Goal: Task Accomplishment & Management: Manage account settings

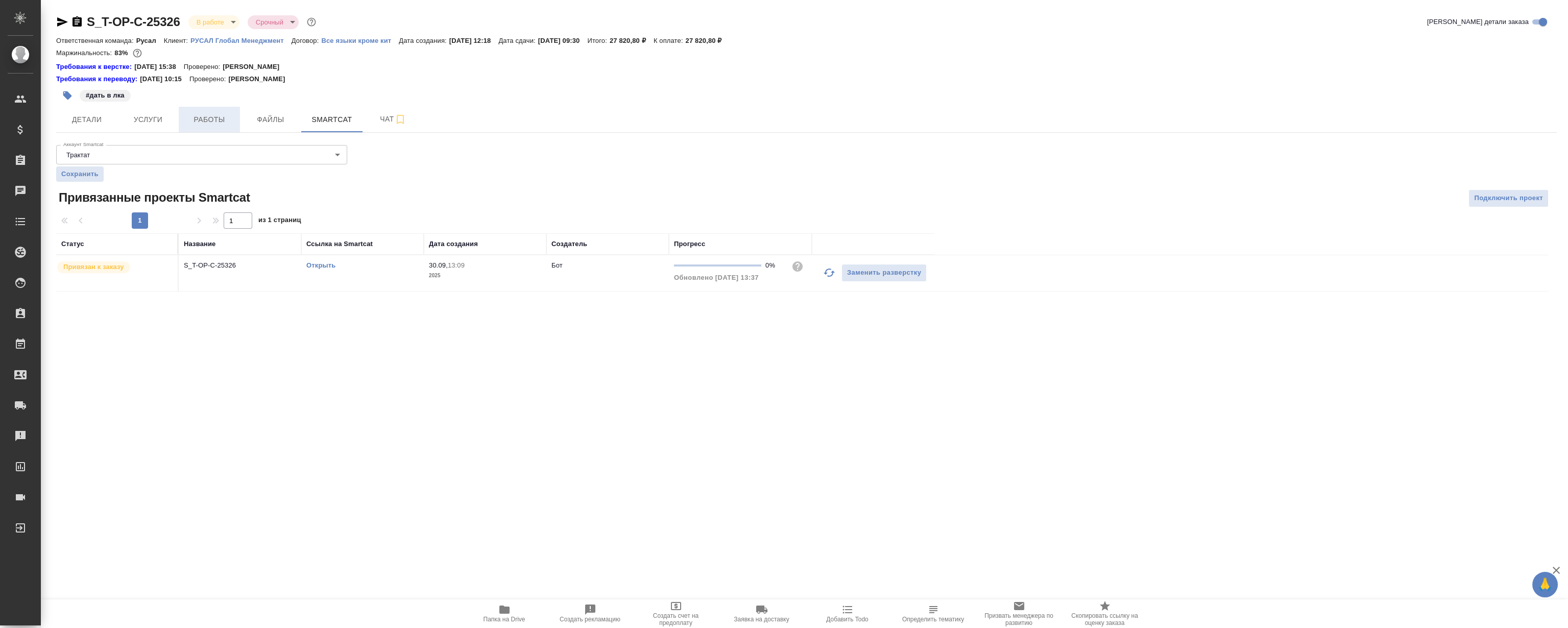
click at [200, 117] on span "Работы" at bounding box center [209, 119] width 49 height 13
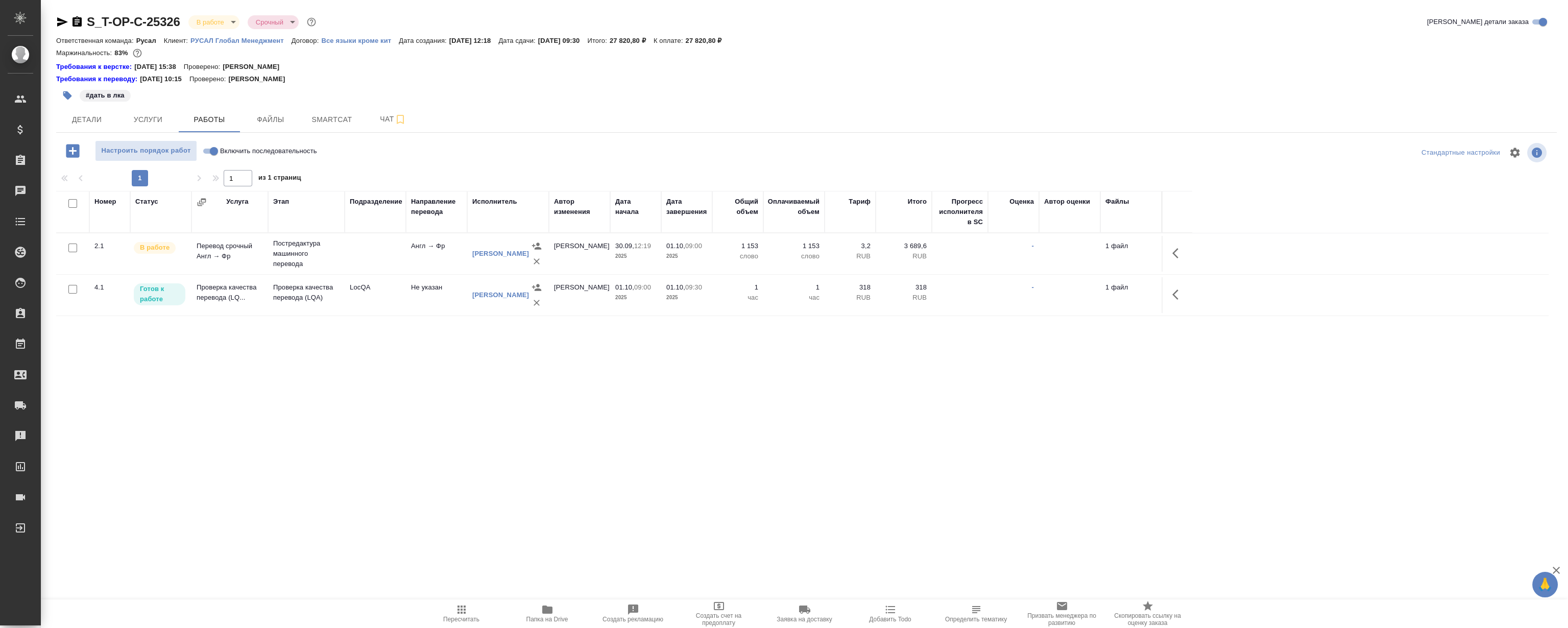
drag, startPoint x: 818, startPoint y: 381, endPoint x: 829, endPoint y: 379, distance: 11.2
click at [819, 380] on div "Номер Статус Услуга Этап Подразделение Направление перевода Исполнитель Автор и…" at bounding box center [802, 305] width 1493 height 229
click at [1178, 295] on icon "button" at bounding box center [1178, 295] width 12 height 12
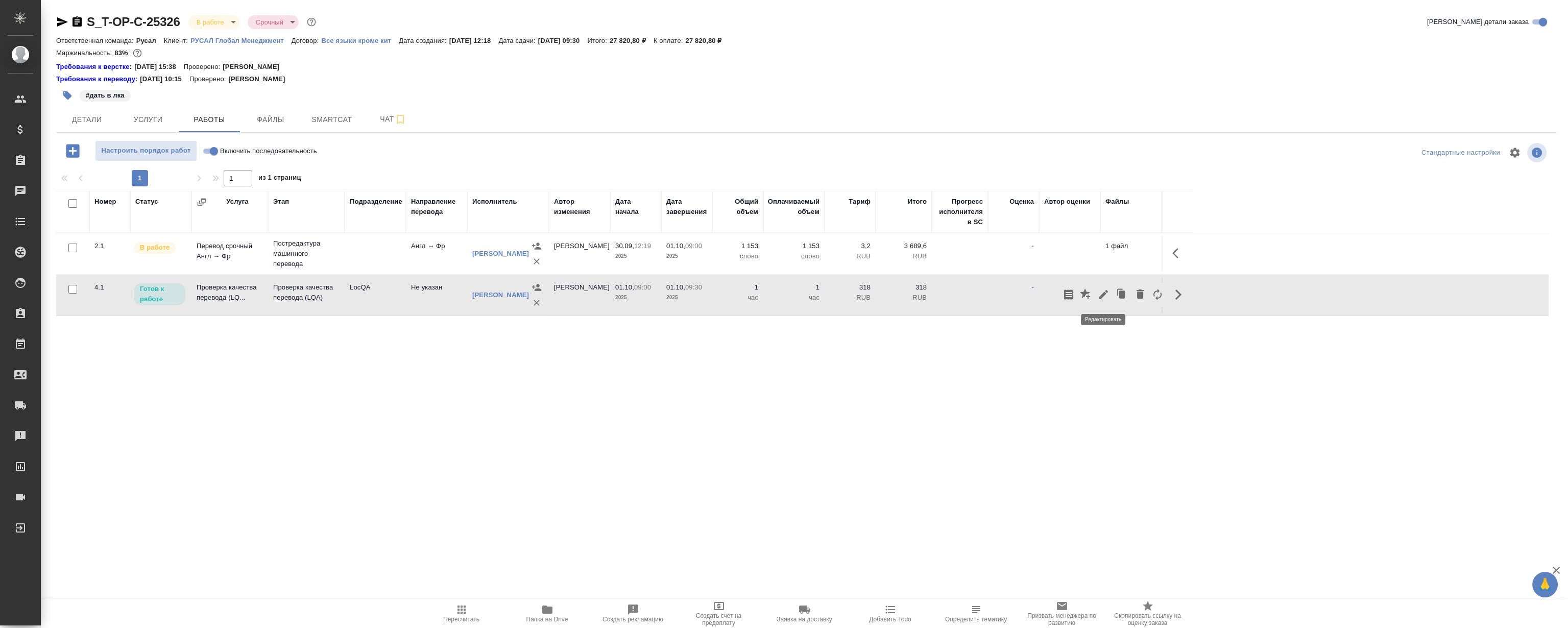
click at [1097, 296] on icon "button" at bounding box center [1104, 295] width 12 height 12
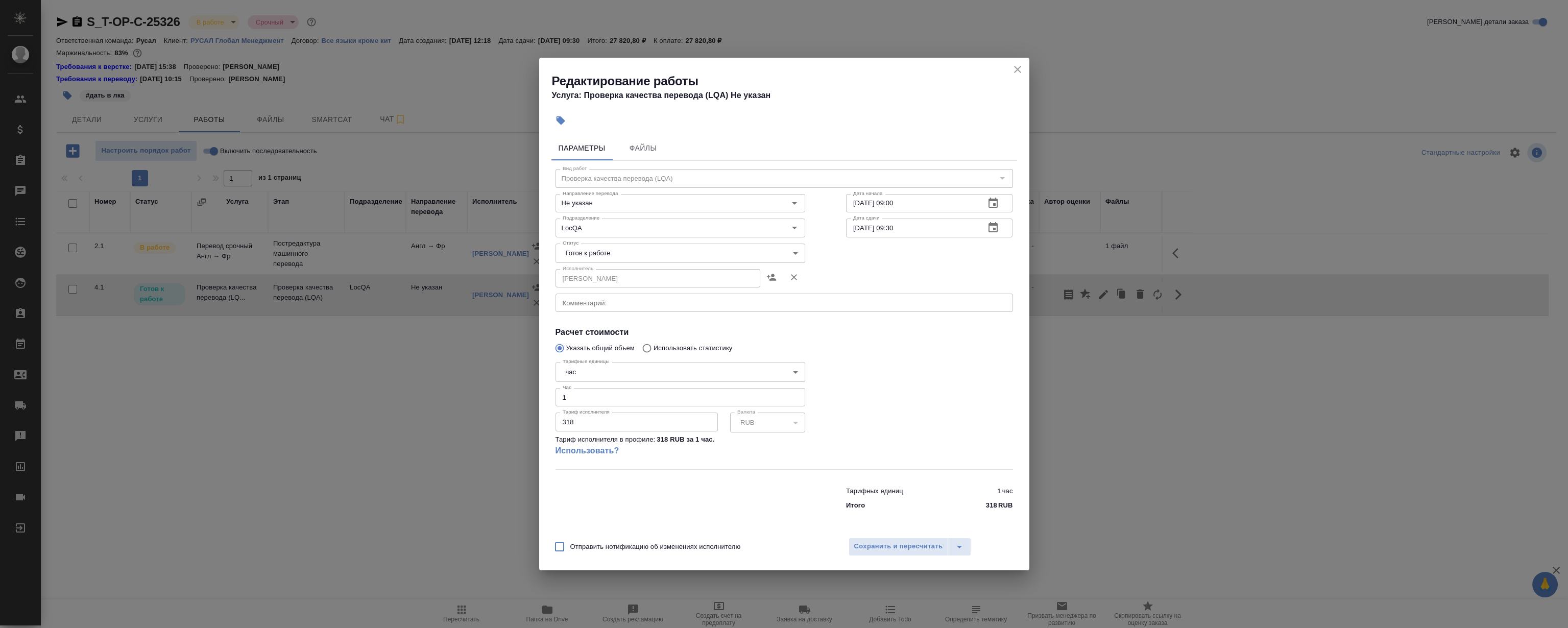
drag, startPoint x: 584, startPoint y: 398, endPoint x: 309, endPoint y: 413, distance: 275.4
click at [349, 411] on div "Редактирование работы Услуга: Проверка качества перевода (LQA) Не указан Параме…" at bounding box center [784, 314] width 1568 height 628
type input "0.5"
click at [641, 255] on body "🙏 .cls-1 fill:#fff; AWATERA Magerramov Ruslan Клиенты Спецификации Заказы 0 Чат…" at bounding box center [784, 314] width 1568 height 628
click at [607, 303] on li "Сдан" at bounding box center [680, 305] width 250 height 18
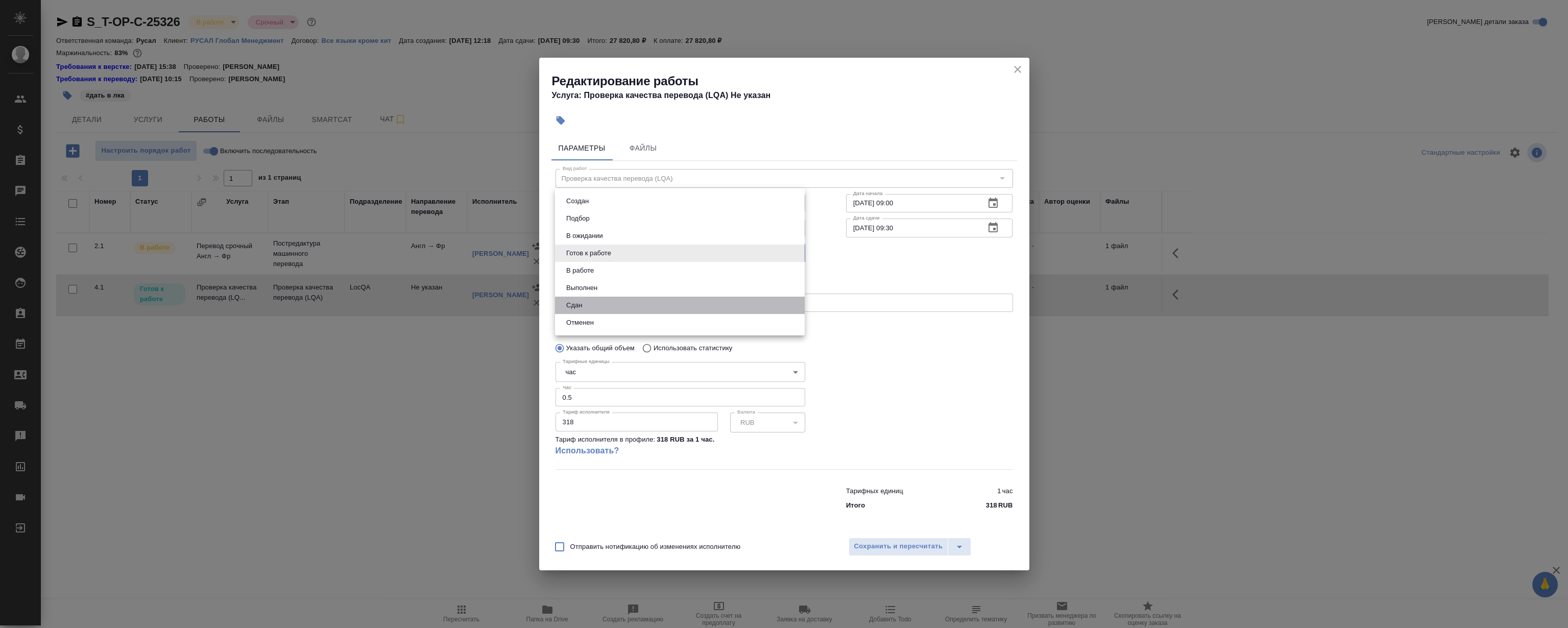
type input "closed"
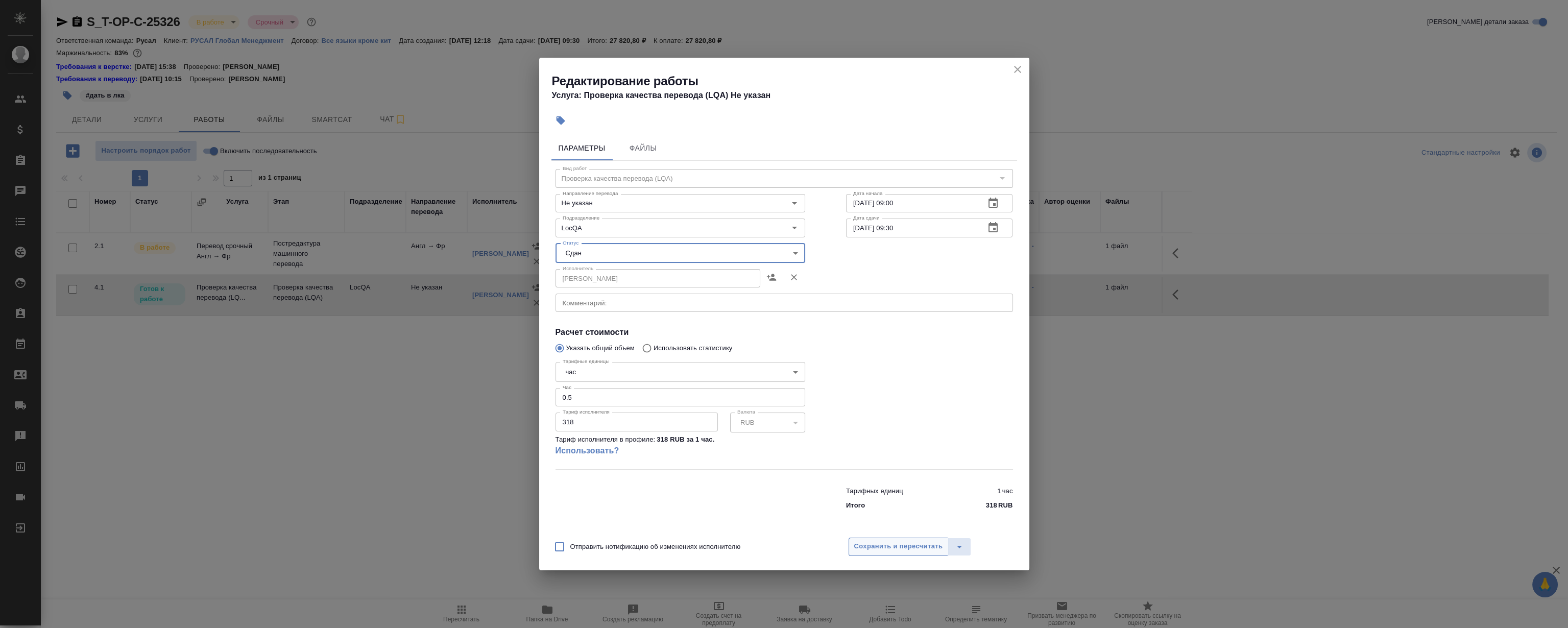
click at [903, 542] on span "Сохранить и пересчитать" at bounding box center [898, 546] width 89 height 12
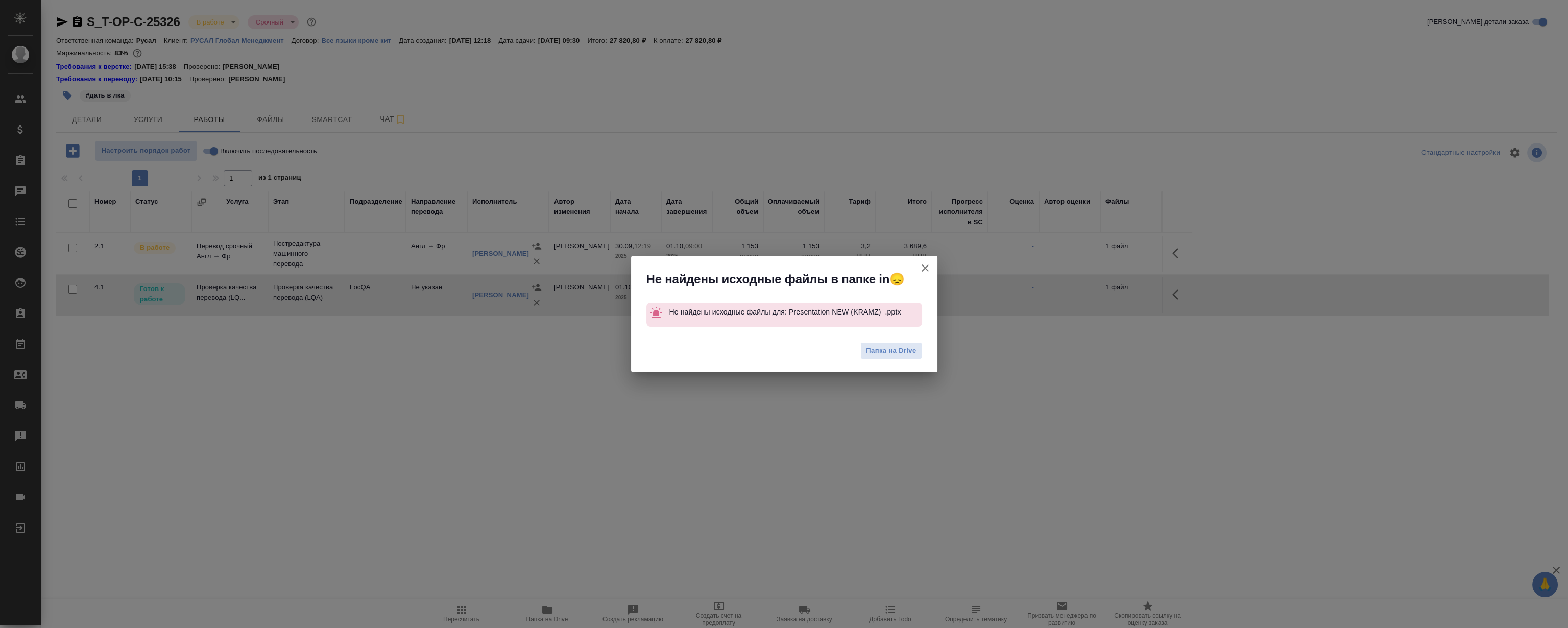
click at [920, 269] on icon "button" at bounding box center [925, 268] width 12 height 12
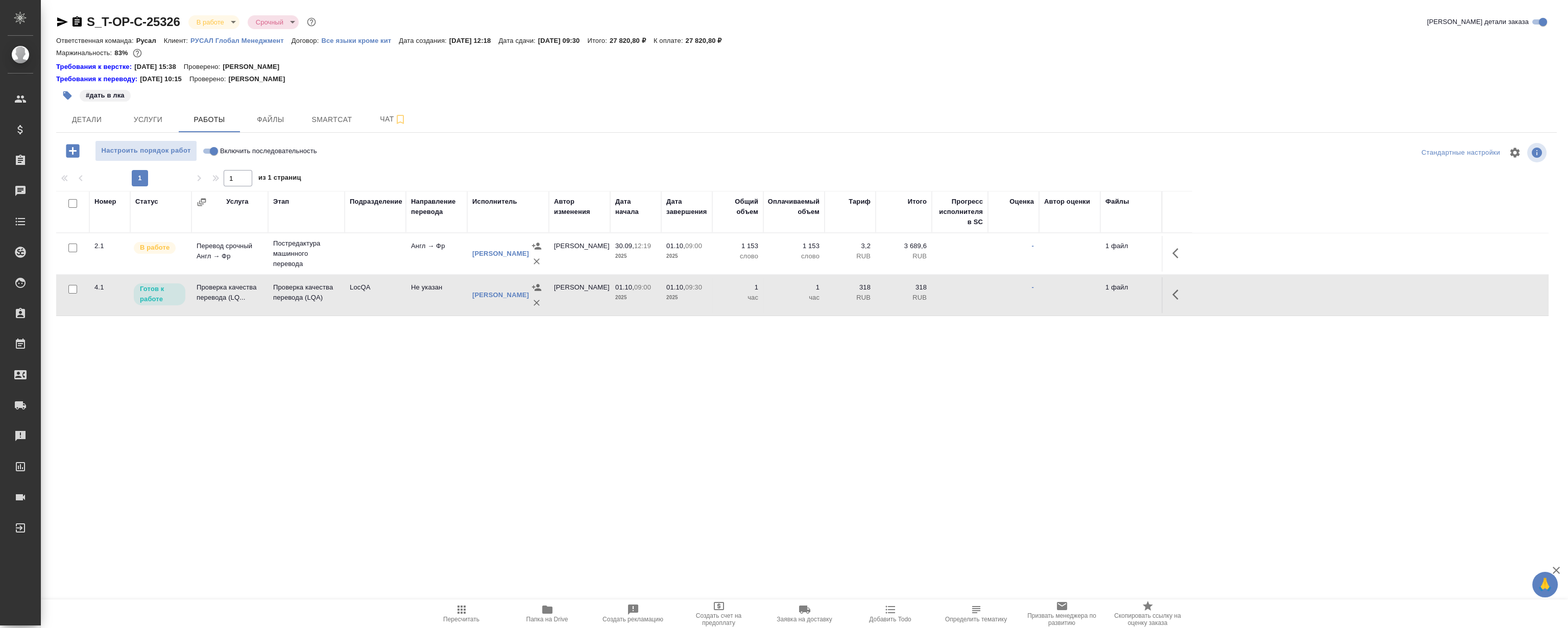
click at [495, 412] on div "Номер Статус Услуга Этап Подразделение Направление перевода Исполнитель Автор и…" at bounding box center [802, 305] width 1493 height 229
click at [329, 438] on div "S_T-OP-C-25326 В работе inProgress Срочный urgent Кратко детали заказа Ответств…" at bounding box center [807, 223] width 1512 height 447
click at [205, 149] on input "Включить последовательность" at bounding box center [214, 151] width 37 height 12
checkbox input "true"
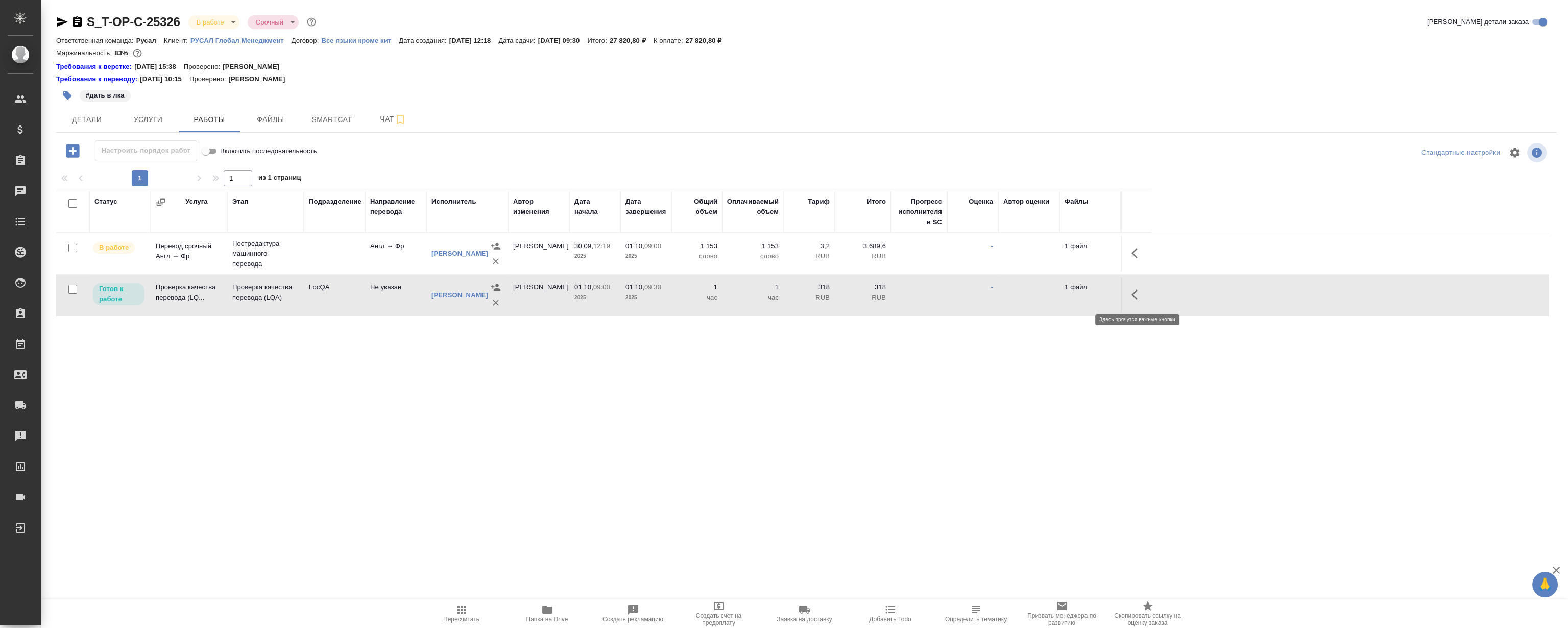
click at [1136, 293] on icon "button" at bounding box center [1138, 295] width 12 height 12
click at [1057, 292] on icon "button" at bounding box center [1063, 295] width 12 height 12
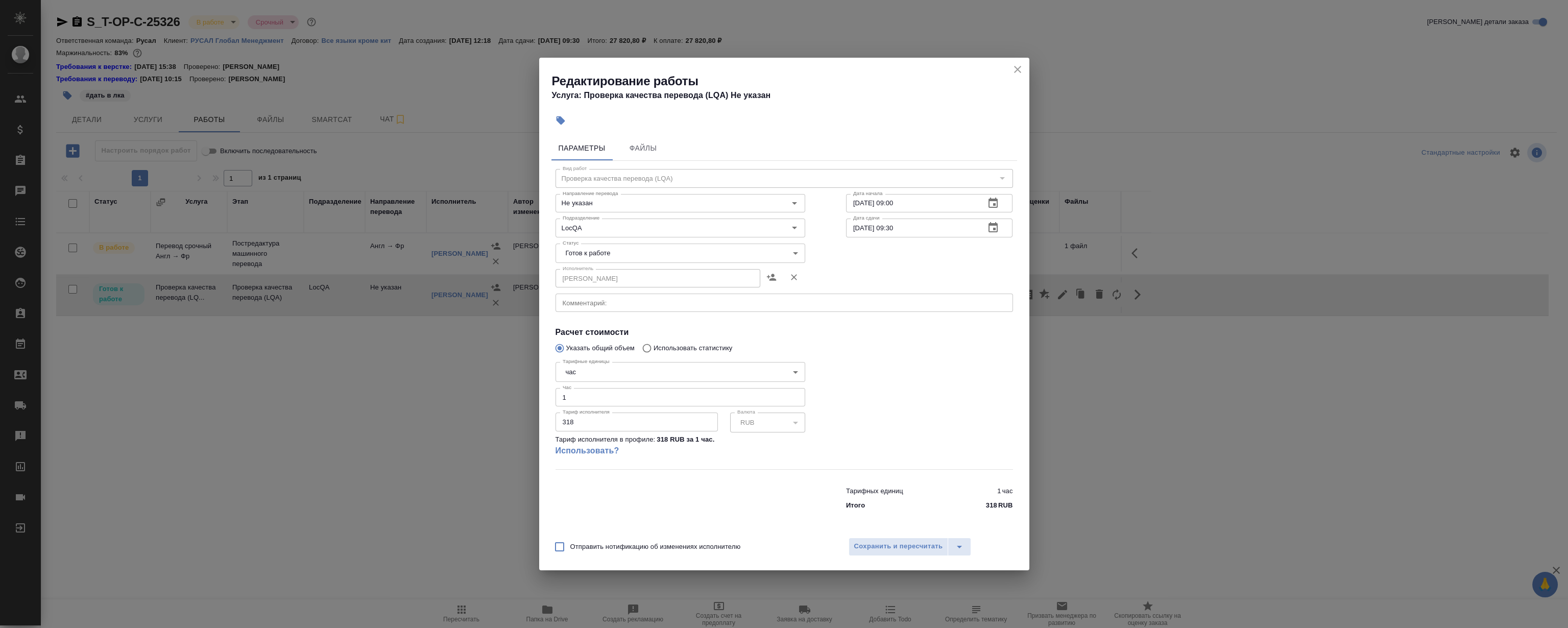
click at [631, 254] on body "🙏 .cls-1 fill:#fff; AWATERA Magerramov Ruslan Клиенты Спецификации Заказы 0 Чат…" at bounding box center [784, 314] width 1568 height 628
click at [583, 305] on button "Сдан" at bounding box center [574, 305] width 22 height 11
type input "closed"
click at [886, 547] on span "Сохранить и пересчитать" at bounding box center [898, 546] width 89 height 12
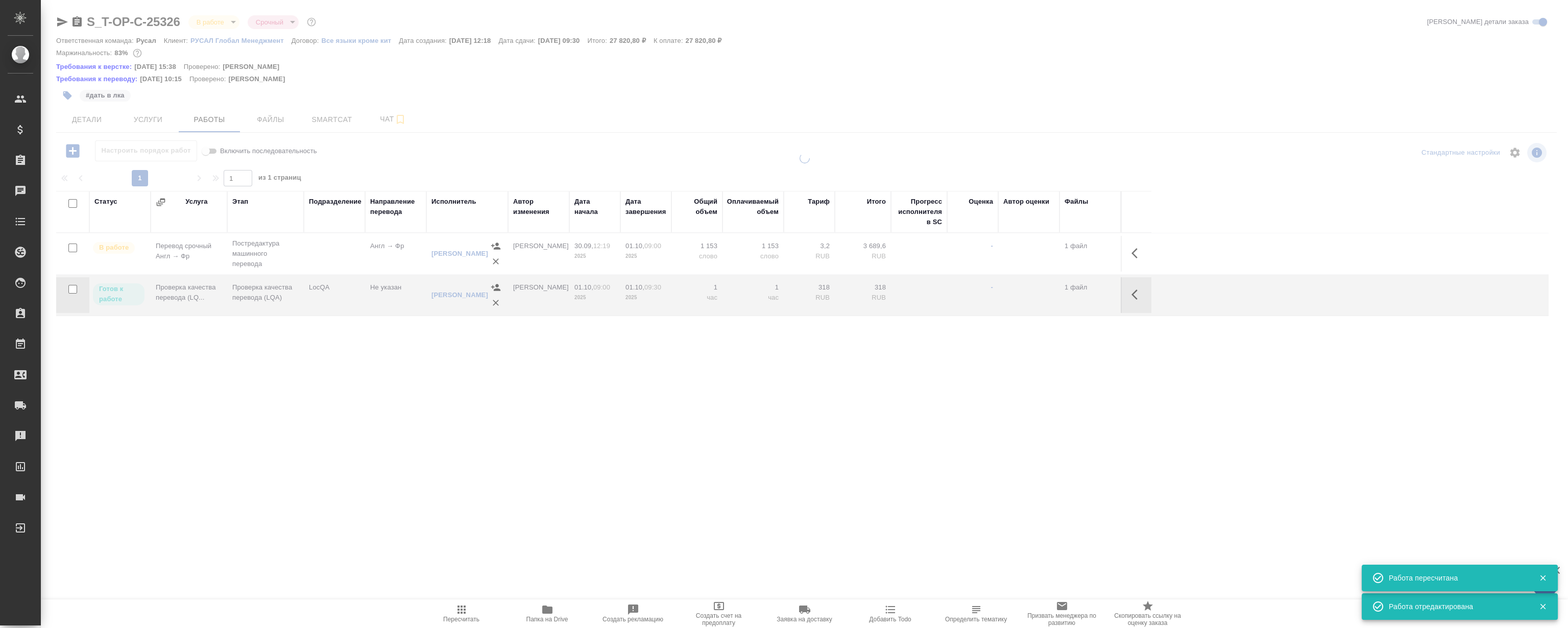
click at [388, 424] on div "S_T-OP-C-25326 В работе inProgress Срочный urgent Кратко детали заказа Ответств…" at bounding box center [807, 223] width 1512 height 447
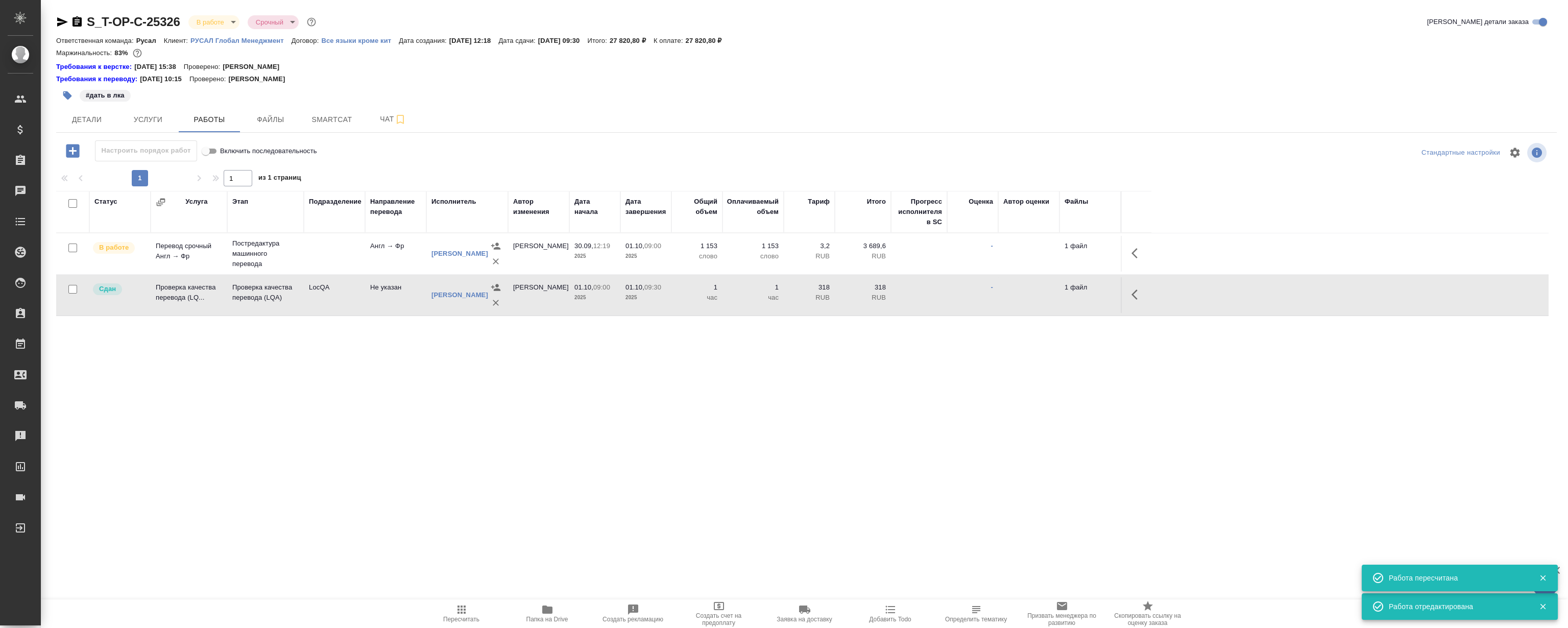
click at [402, 455] on div ".cls-1 fill:#fff; AWATERA Magerramov Ruslan Клиенты Спецификации Заказы 0 Чаты …" at bounding box center [784, 314] width 1568 height 628
click at [360, 470] on div ".cls-1 fill:#fff; AWATERA Magerramov Ruslan Клиенты Спецификации Заказы 0 Чаты …" at bounding box center [784, 314] width 1568 height 628
click at [393, 436] on div "S_T-OP-C-25326 В работе inProgress Срочный urgent Кратко детали заказа Ответств…" at bounding box center [807, 223] width 1512 height 447
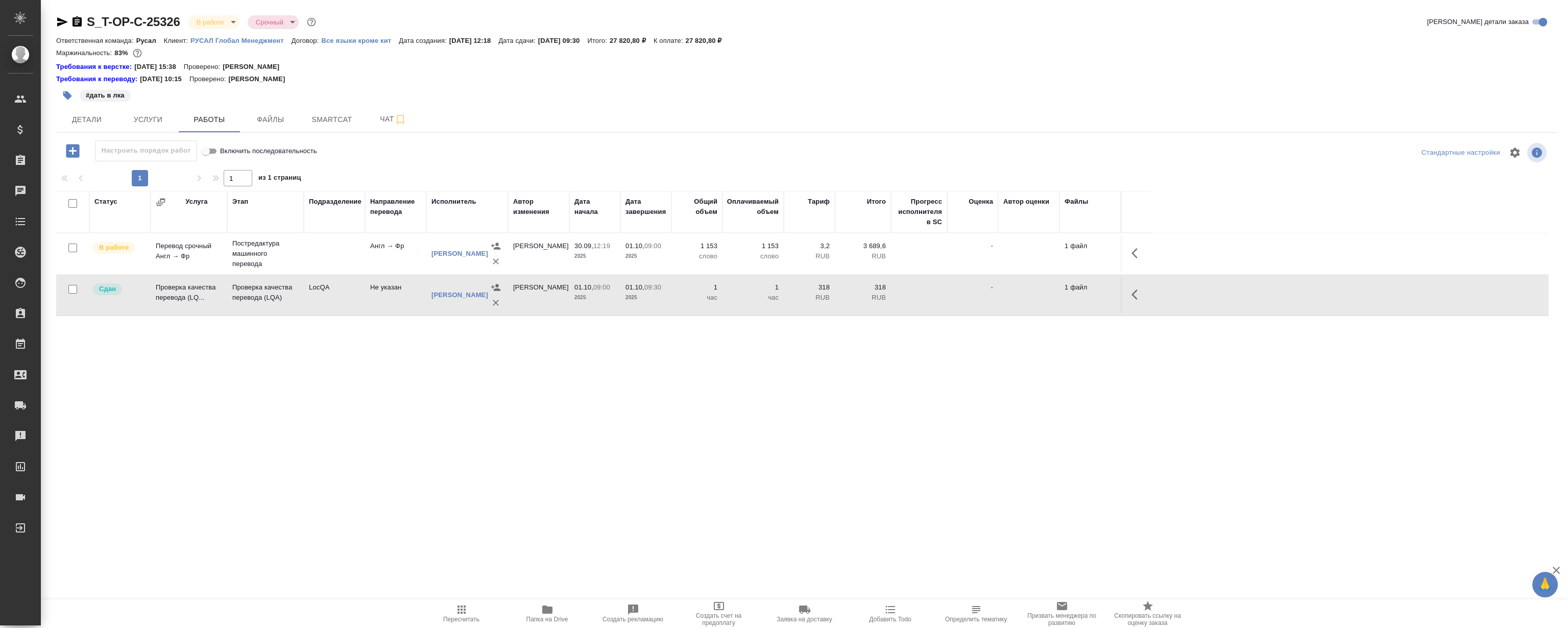
click at [1133, 301] on button "button" at bounding box center [1138, 295] width 24 height 24
click at [1066, 289] on icon "button" at bounding box center [1063, 295] width 12 height 12
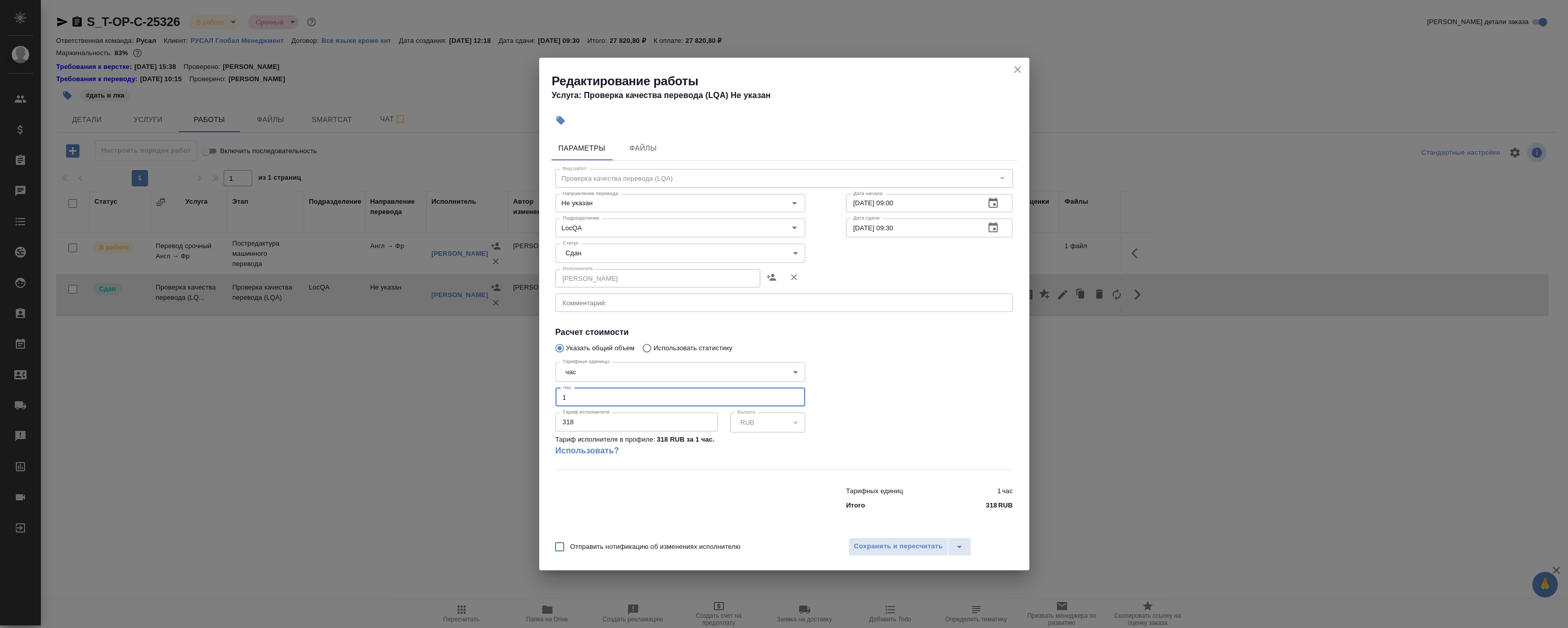
drag, startPoint x: 594, startPoint y: 398, endPoint x: 429, endPoint y: 374, distance: 166.7
click at [436, 410] on div "Редактирование работы Услуга: Проверка качества перевода (LQA) Не указан Параме…" at bounding box center [784, 314] width 1568 height 628
type input "0.5"
click at [926, 548] on span "Сохранить и пересчитать" at bounding box center [898, 546] width 89 height 12
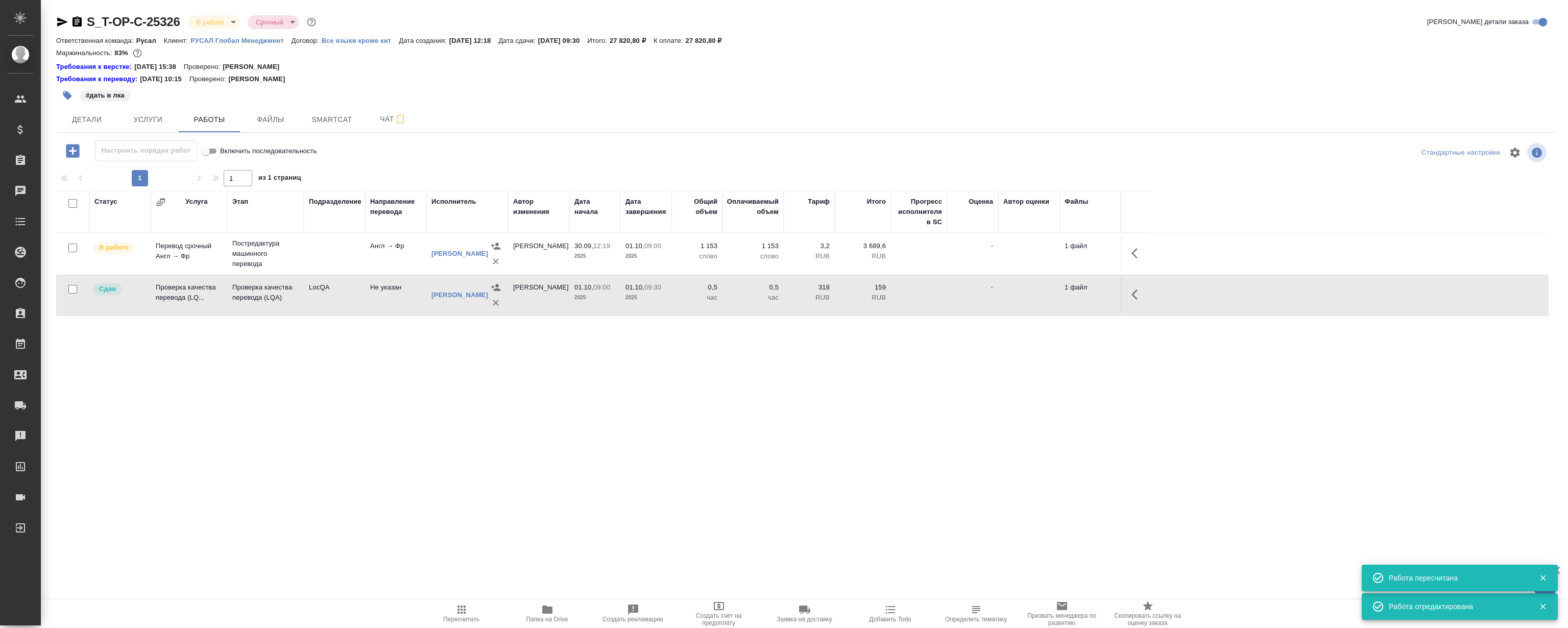
drag, startPoint x: 537, startPoint y: 426, endPoint x: 523, endPoint y: 424, distance: 14.1
click at [537, 425] on div "S_T-OP-C-25326 В работе inProgress Срочный urgent Кратко детали заказа Ответств…" at bounding box center [807, 223] width 1512 height 447
